Goal: Information Seeking & Learning: Learn about a topic

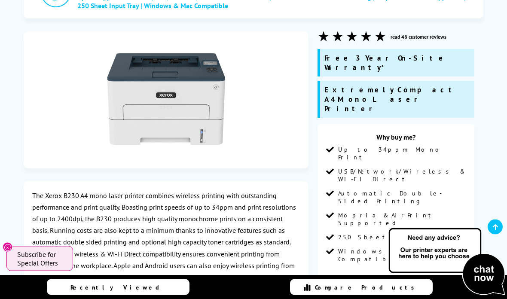
scroll to position [1683, 0]
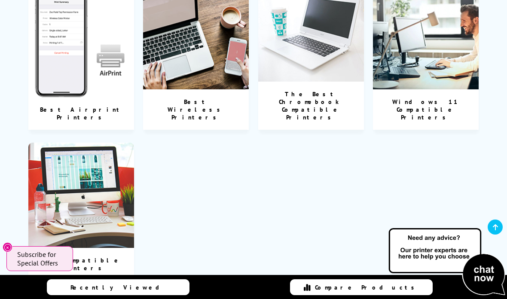
scroll to position [144, 0]
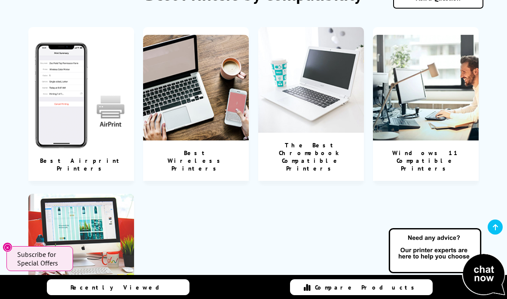
click at [205, 154] on div "Best Wireless Printers" at bounding box center [196, 161] width 106 height 40
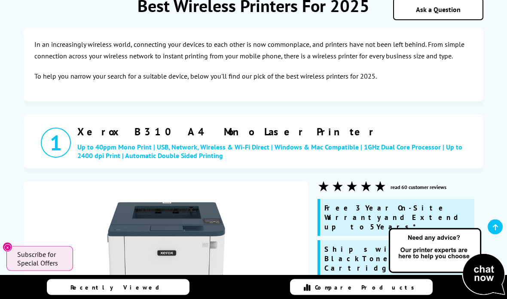
scroll to position [117, 0]
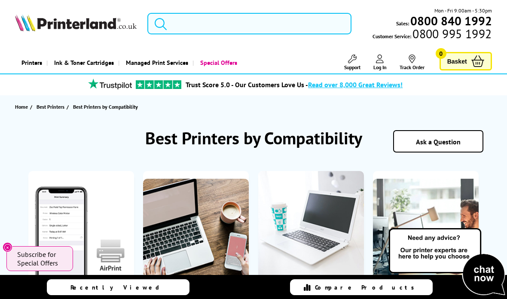
click at [171, 24] on input "search" at bounding box center [250, 24] width 204 height 22
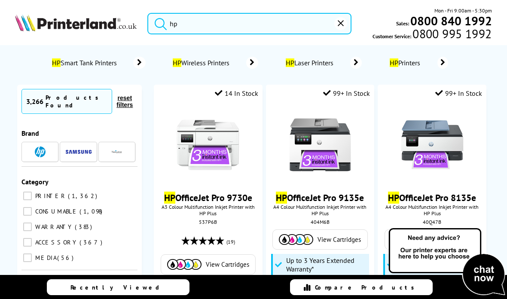
click at [159, 22] on button "submit" at bounding box center [159, 22] width 22 height 19
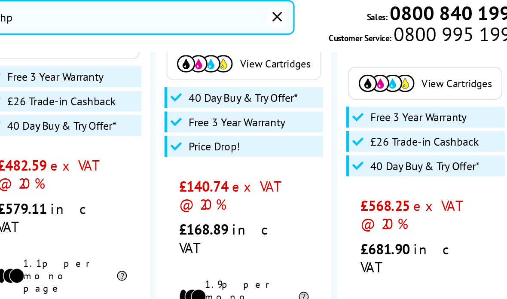
scroll to position [1627, 0]
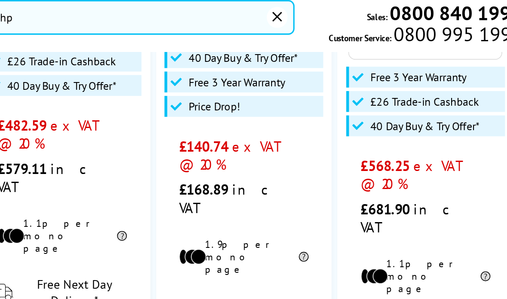
click at [266, 190] on div "Free Next Day Delivery* View" at bounding box center [320, 223] width 109 height 67
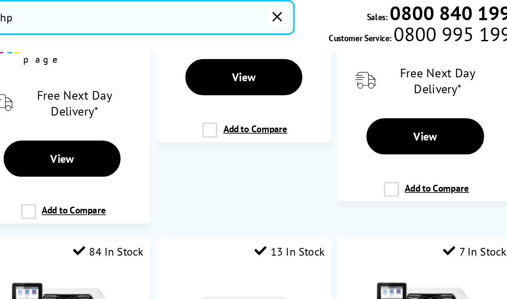
scroll to position [1307, 0]
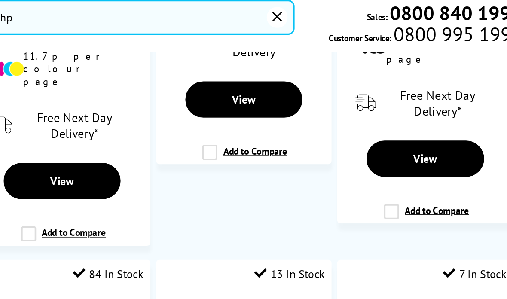
type input "h"
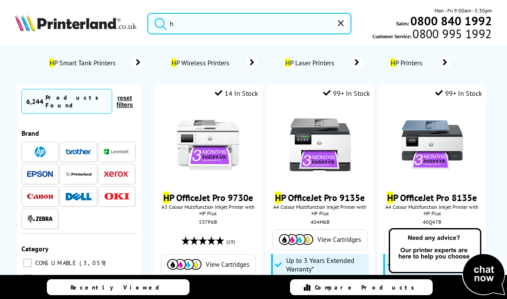
click at [265, 1] on header "h Mon - Fri 9:00am - 5:30pm Sales: 0800 840 1992 Customer Service: 0800 995 1992" at bounding box center [253, 37] width 507 height 74
